Goal: Navigation & Orientation: Find specific page/section

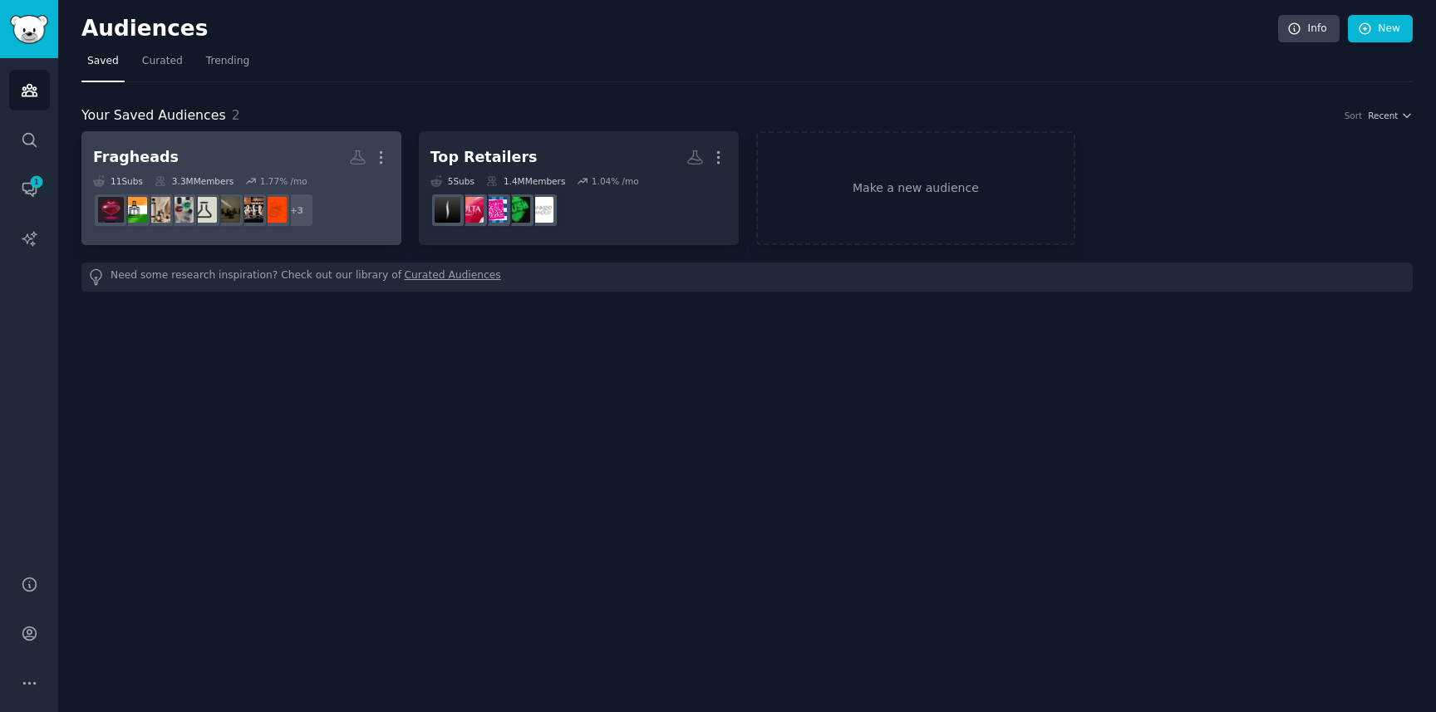
click at [229, 166] on h2 "Fragheads More" at bounding box center [241, 157] width 297 height 29
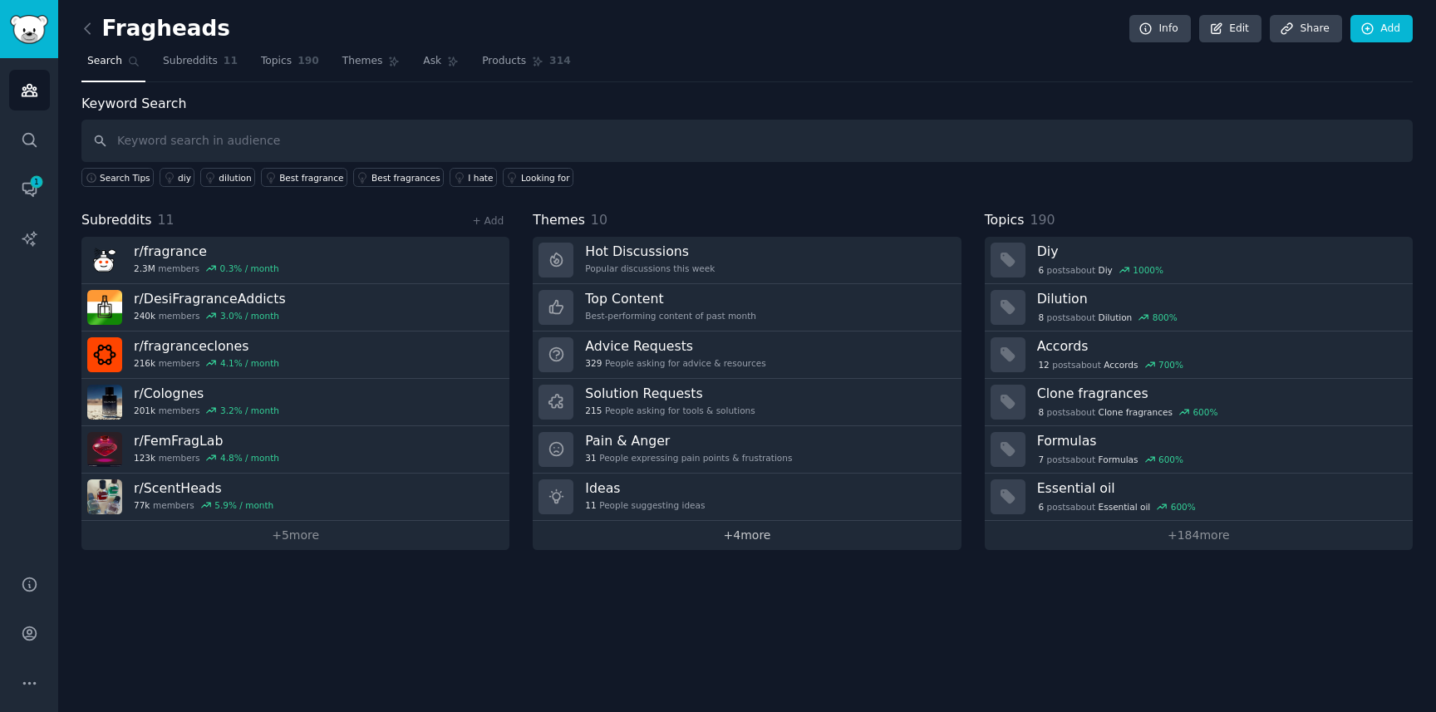
click at [716, 531] on link "+ 4 more" at bounding box center [747, 535] width 428 height 29
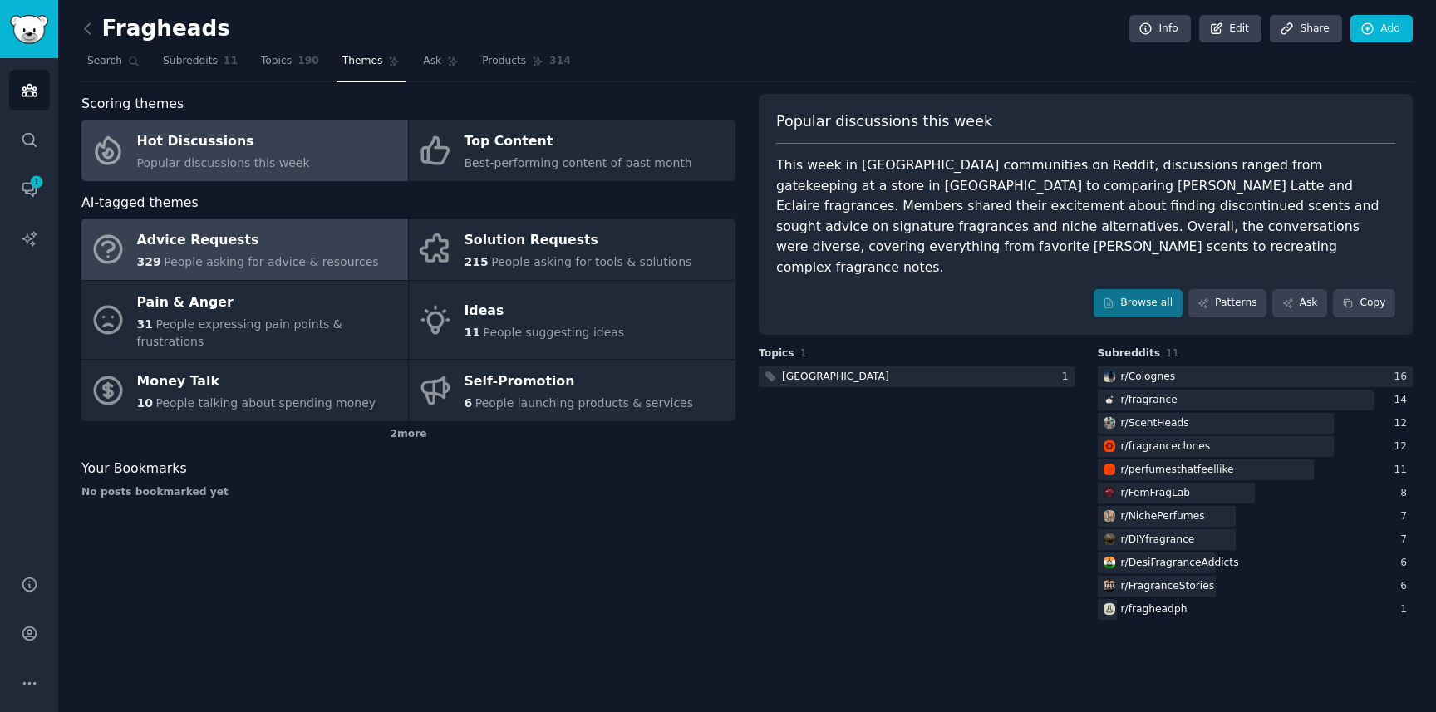
click at [209, 245] on div "Advice Requests" at bounding box center [258, 241] width 242 height 27
